Goal: Check status: Check status

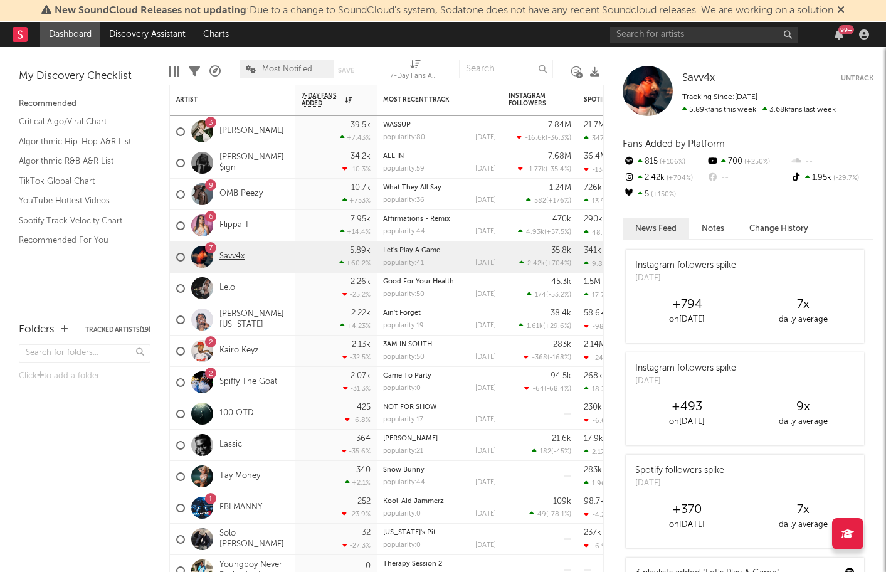
click at [228, 256] on link "Savv4x" at bounding box center [231, 256] width 25 height 11
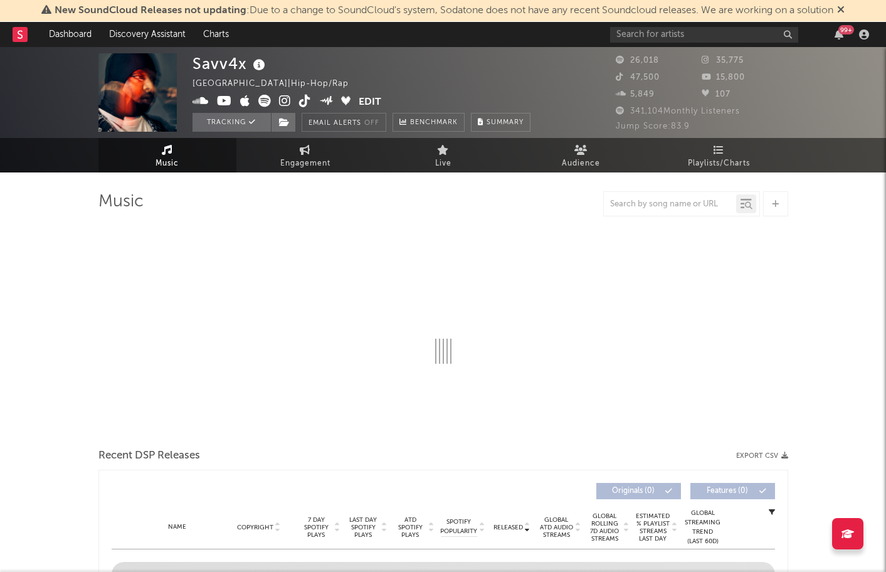
select select "6m"
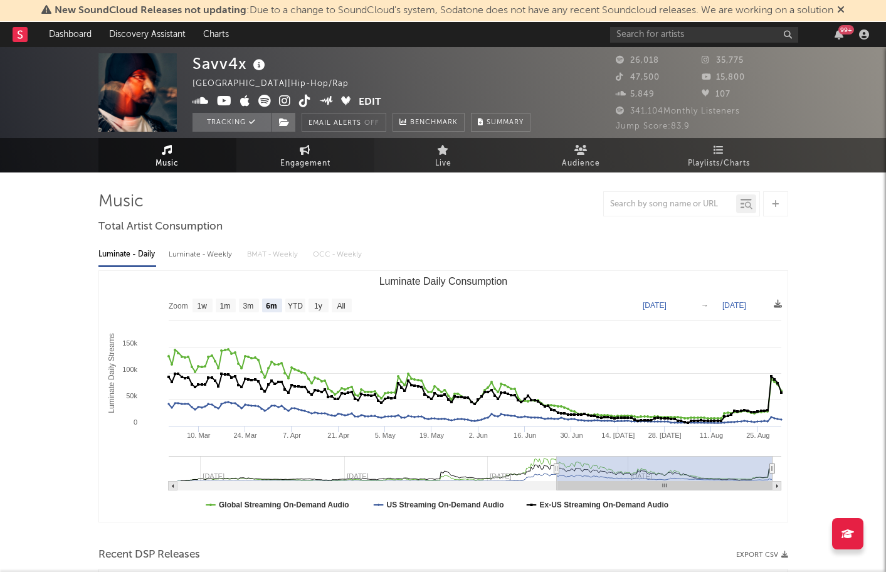
click at [302, 160] on span "Engagement" at bounding box center [305, 163] width 50 height 15
select select "1w"
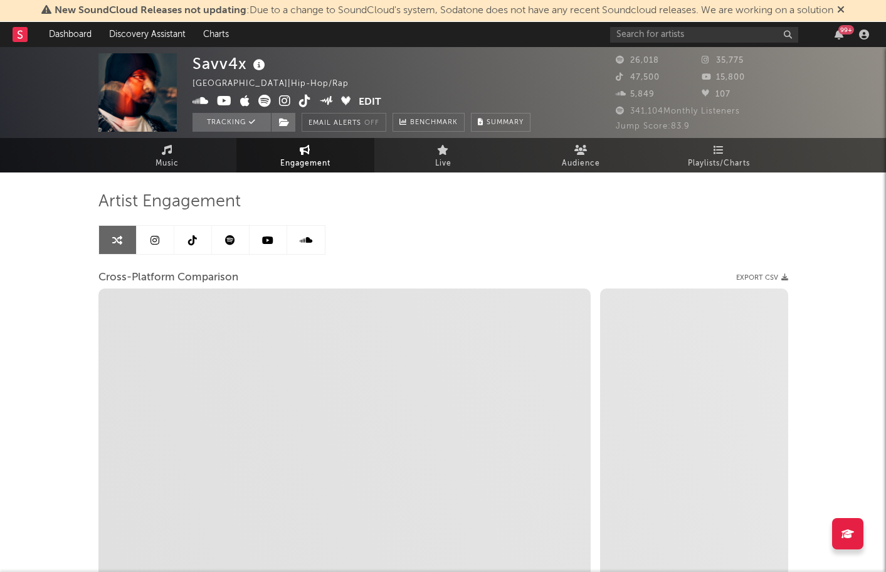
select select "1m"
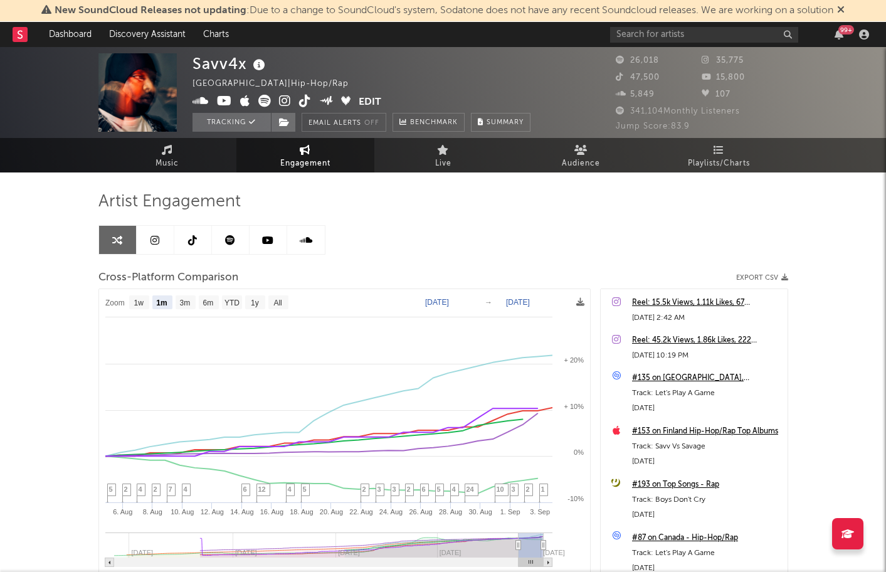
click at [449, 301] on text "[DATE]" at bounding box center [437, 302] width 24 height 9
click at [472, 302] on input "[DATE]" at bounding box center [443, 302] width 58 height 13
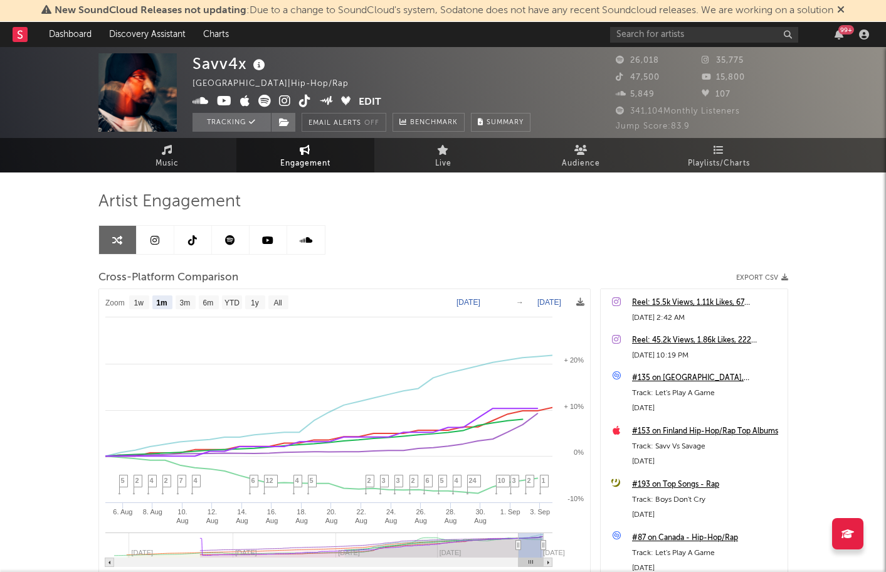
select select "1m"
